Goal: Task Accomplishment & Management: Complete application form

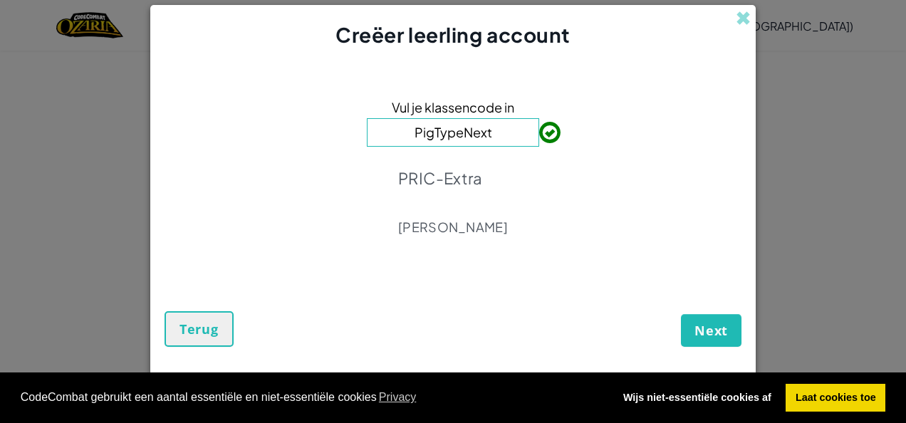
click at [732, 21] on div "Creëer leerling account" at bounding box center [452, 27] width 605 height 44
click at [741, 17] on span at bounding box center [743, 18] width 15 height 15
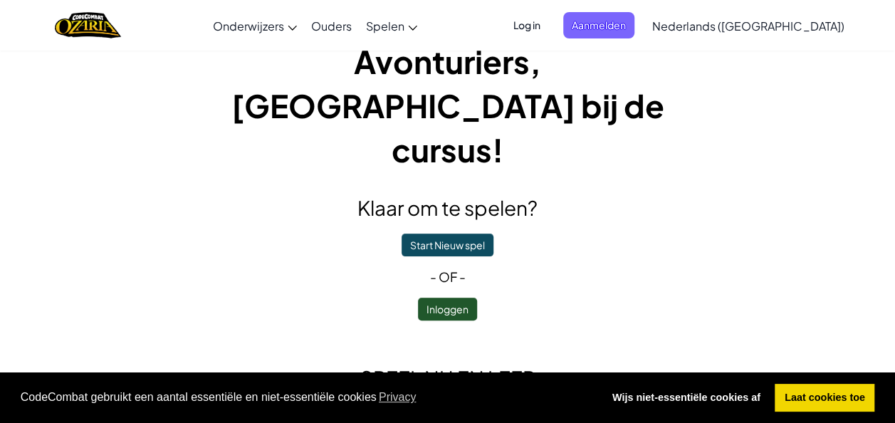
scroll to position [35, 0]
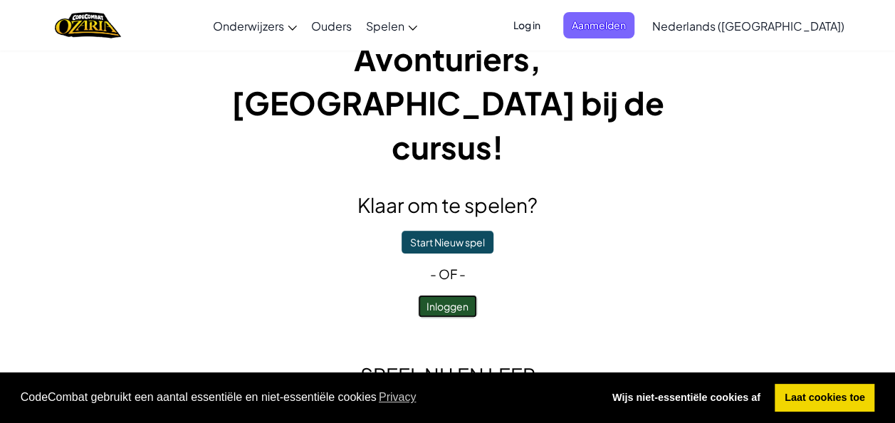
click at [458, 295] on button "Inloggen" at bounding box center [447, 306] width 59 height 23
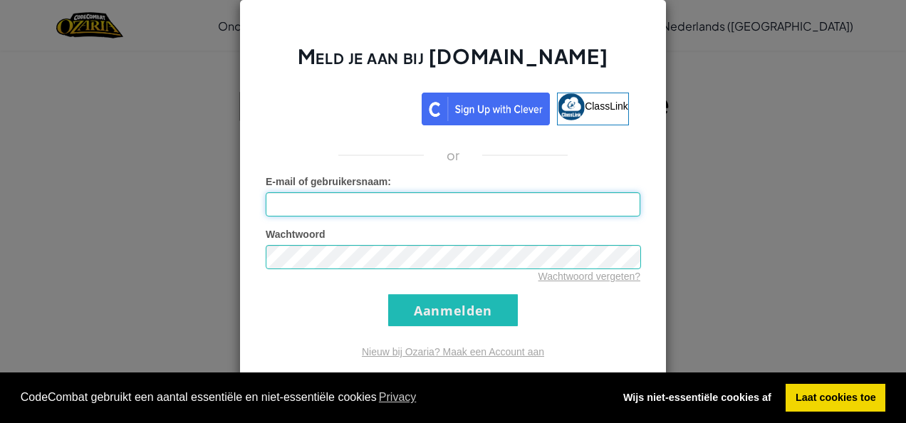
click at [427, 205] on input "E-mail of gebruikersnaam :" at bounding box center [453, 204] width 375 height 24
click at [721, 169] on div "Meld je aan bij [DOMAIN_NAME] ClassLink or Onbekende fout. E-mail of gebruikers…" at bounding box center [453, 211] width 906 height 423
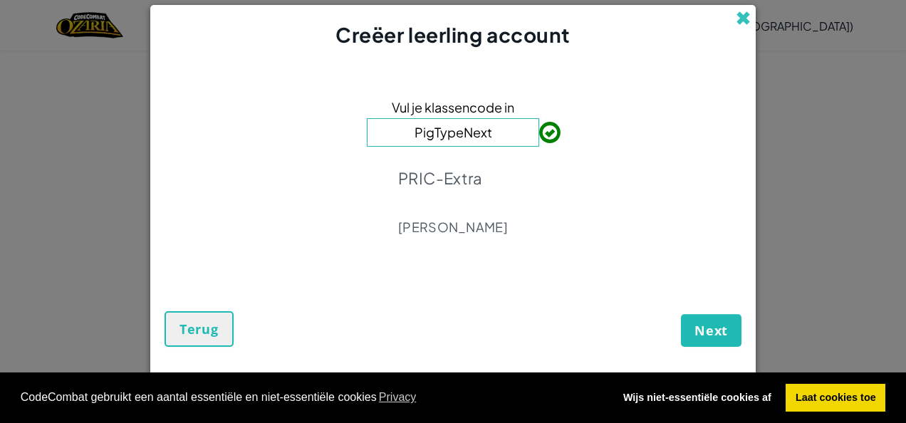
click at [748, 23] on span at bounding box center [743, 18] width 15 height 15
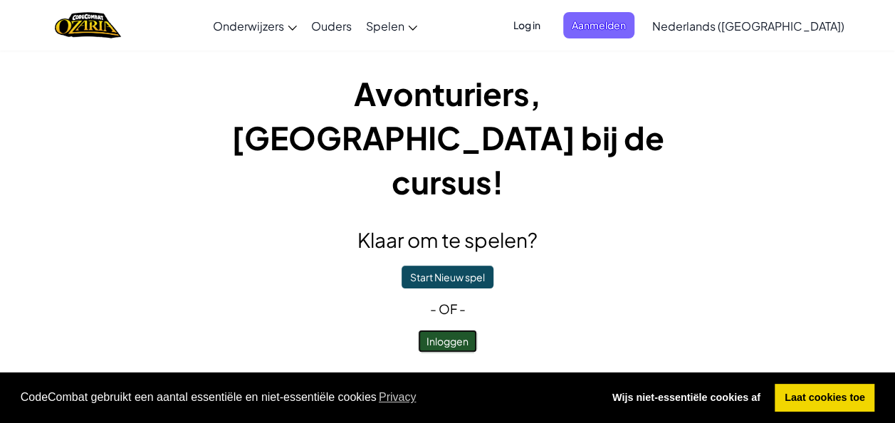
click at [430, 330] on button "Inloggen" at bounding box center [447, 341] width 59 height 23
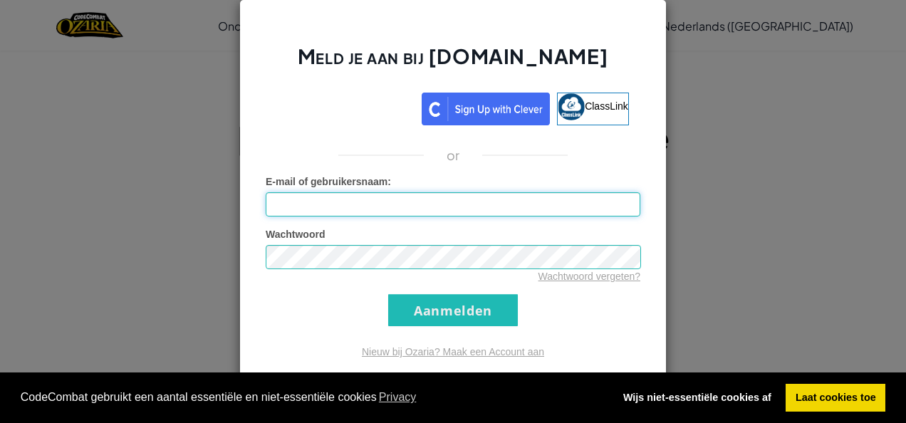
click at [525, 197] on input "E-mail of gebruikersnaam :" at bounding box center [453, 204] width 375 height 24
click at [682, 170] on div "Meld je aan bij [DOMAIN_NAME] ClassLink or Onbekende fout. E-mail of gebruikers…" at bounding box center [453, 211] width 906 height 423
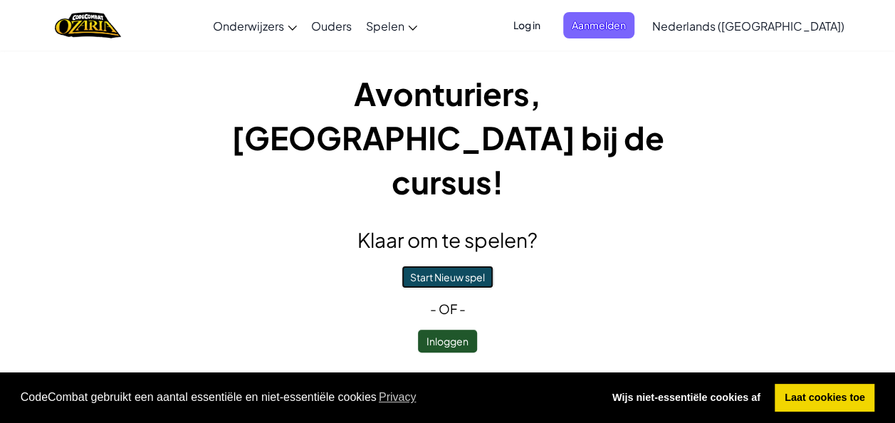
click at [473, 266] on button "Start Nieuw spel" at bounding box center [448, 277] width 92 height 23
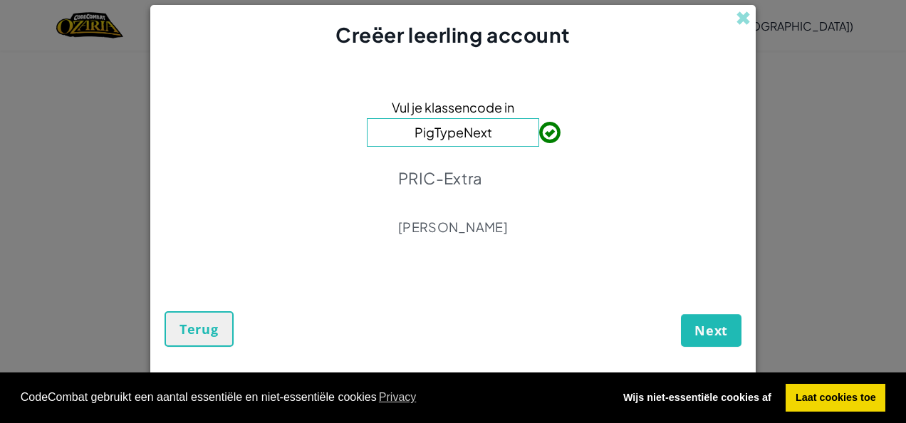
click at [770, 174] on div "Creëer leerling account Vul je klassencode in PigTypeNext PRIC-Extra [PERSON_NA…" at bounding box center [453, 211] width 906 height 423
click at [749, 24] on span at bounding box center [743, 18] width 15 height 15
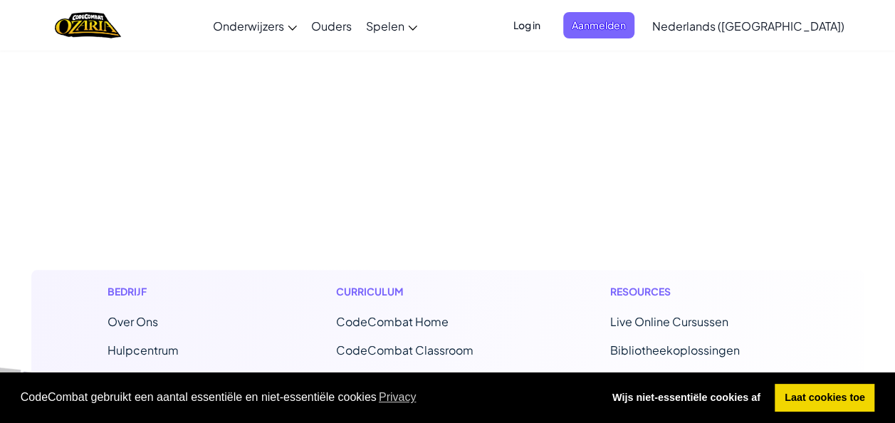
scroll to position [335, 0]
